Goal: Task Accomplishment & Management: Manage account settings

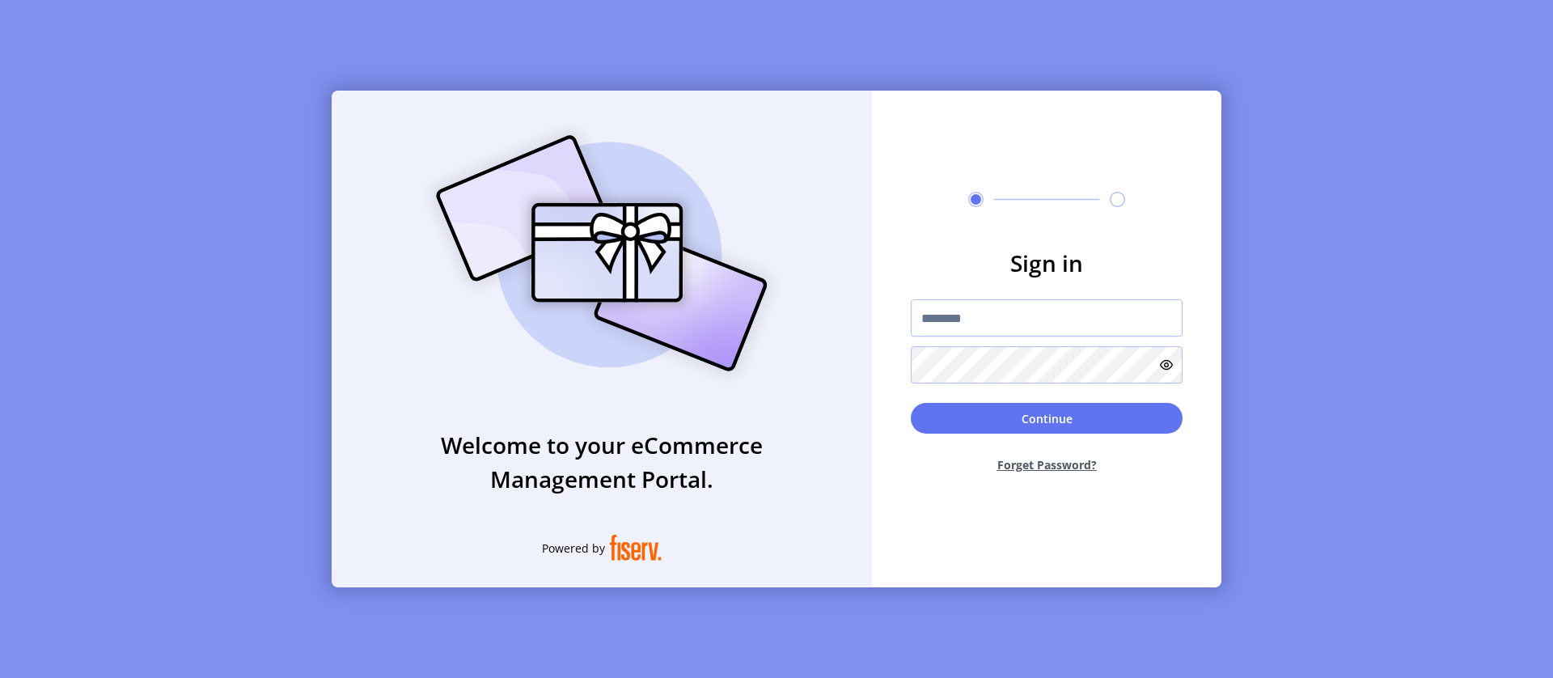
click at [1047, 318] on input "text" at bounding box center [1047, 317] width 272 height 37
type input "**********"
click at [1047, 418] on button "Continue" at bounding box center [1047, 418] width 272 height 31
